Goal: Task Accomplishment & Management: Use online tool/utility

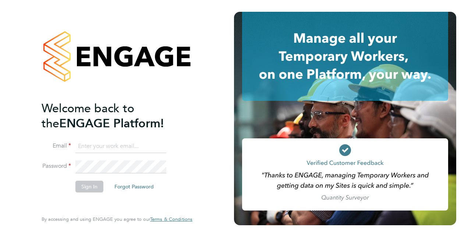
type input "[PERSON_NAME][EMAIL_ADDRESS][DOMAIN_NAME]"
click at [83, 200] on div "Welcome back to the ENGAGE Platform! Email [PERSON_NAME][EMAIL_ADDRESS][DOMAIN_…" at bounding box center [113, 155] width 143 height 109
click at [85, 185] on button "Sign In" at bounding box center [89, 187] width 28 height 12
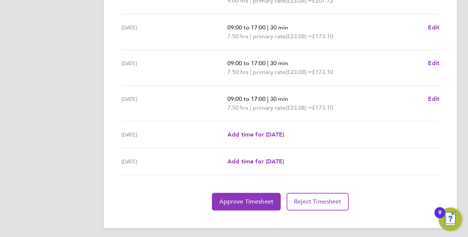
scroll to position [299, 0]
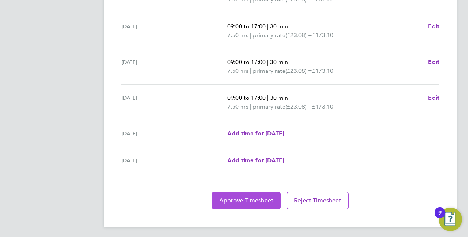
click at [248, 198] on span "Approve Timesheet" at bounding box center [246, 200] width 54 height 7
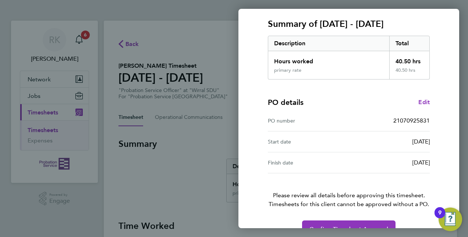
scroll to position [115, 0]
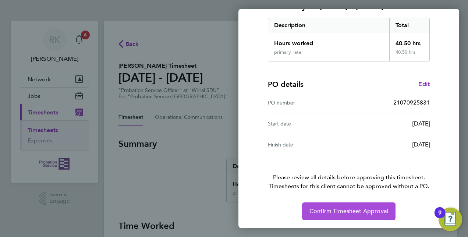
click at [320, 207] on span "Confirm Timesheet Approval" at bounding box center [348, 210] width 79 height 7
